Goal: Check status

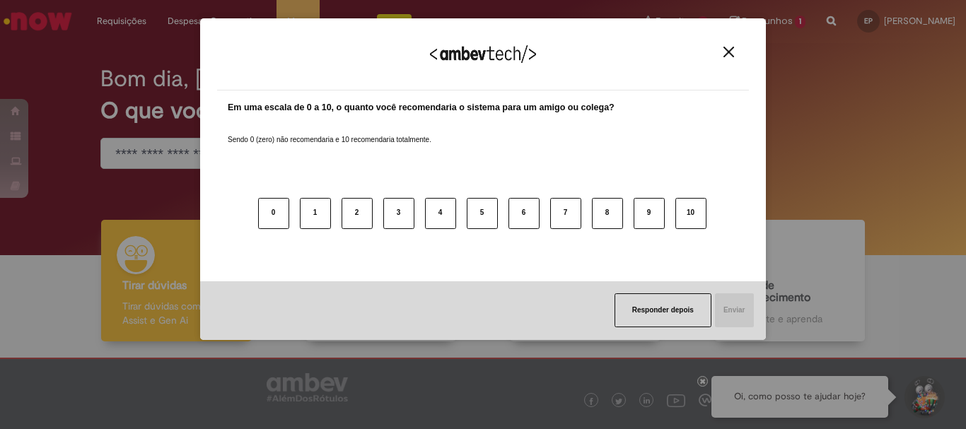
click at [137, 57] on div "Agradecemos seu feedback! Em uma escala de 0 a 10, o quanto você recomendaria o…" at bounding box center [483, 214] width 966 height 429
click at [725, 52] on img "Close" at bounding box center [728, 52] width 11 height 11
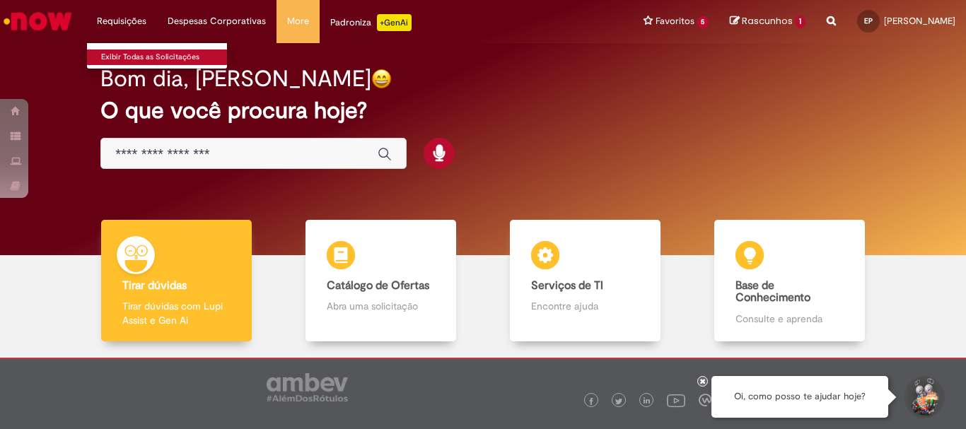
click at [144, 52] on link "Exibir Todas as Solicitações" at bounding box center [165, 57] width 156 height 16
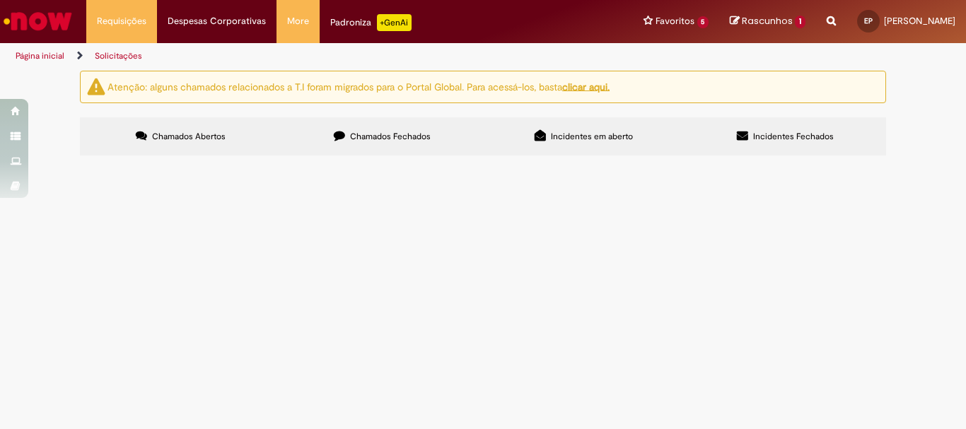
click at [433, 110] on div "Atenção: alguns chamados relacionados a T.I foram migrados para o Portal Global…" at bounding box center [482, 115] width 827 height 88
click at [438, 129] on label "Chamados Fechados" at bounding box center [382, 136] width 202 height 38
click at [0, 0] on span "Solicitações de Comodato" at bounding box center [0, 0] width 0 height 0
click at [0, 0] on td at bounding box center [0, 0] width 0 height 0
click at [0, 0] on span "Solicitações de Comodato" at bounding box center [0, 0] width 0 height 0
